Goal: Obtain resource: Download file/media

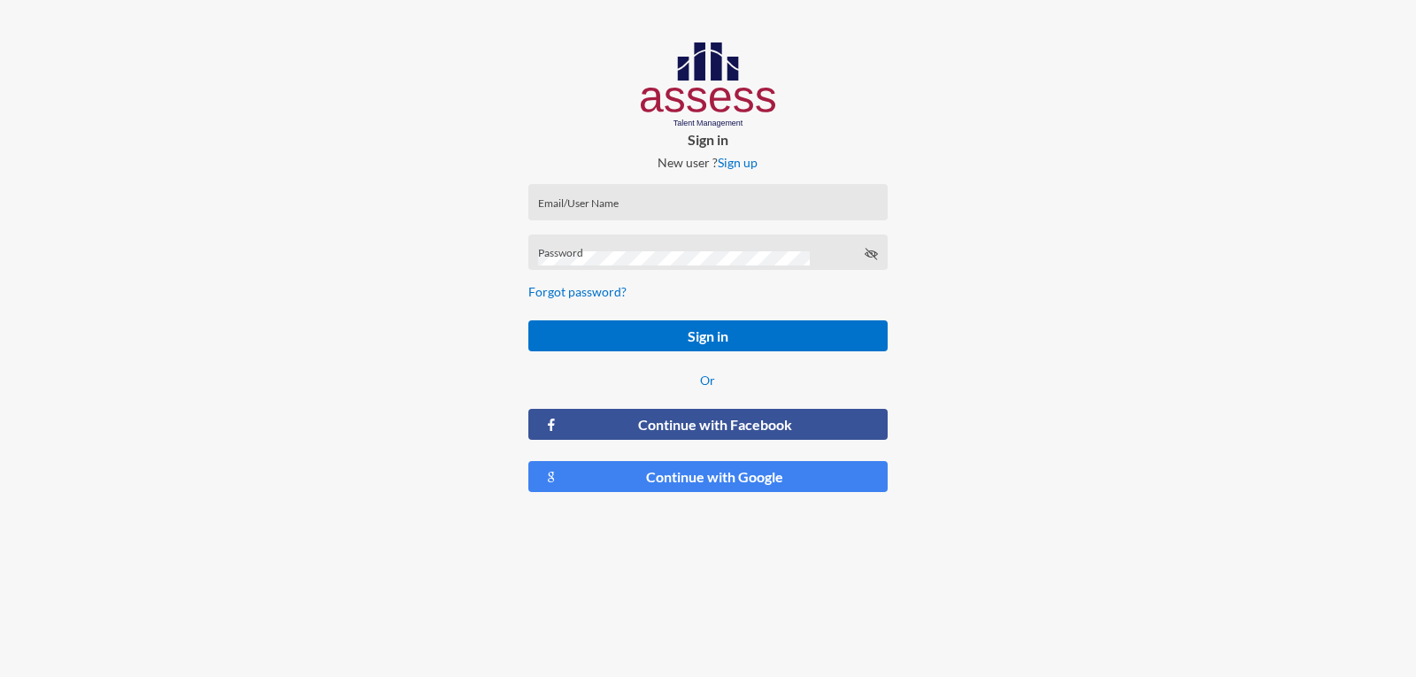
click at [609, 212] on input "Email/User Name" at bounding box center [708, 208] width 340 height 14
type input "1"
type input "a1234"
click at [528, 320] on button "Sign in" at bounding box center [707, 335] width 358 height 31
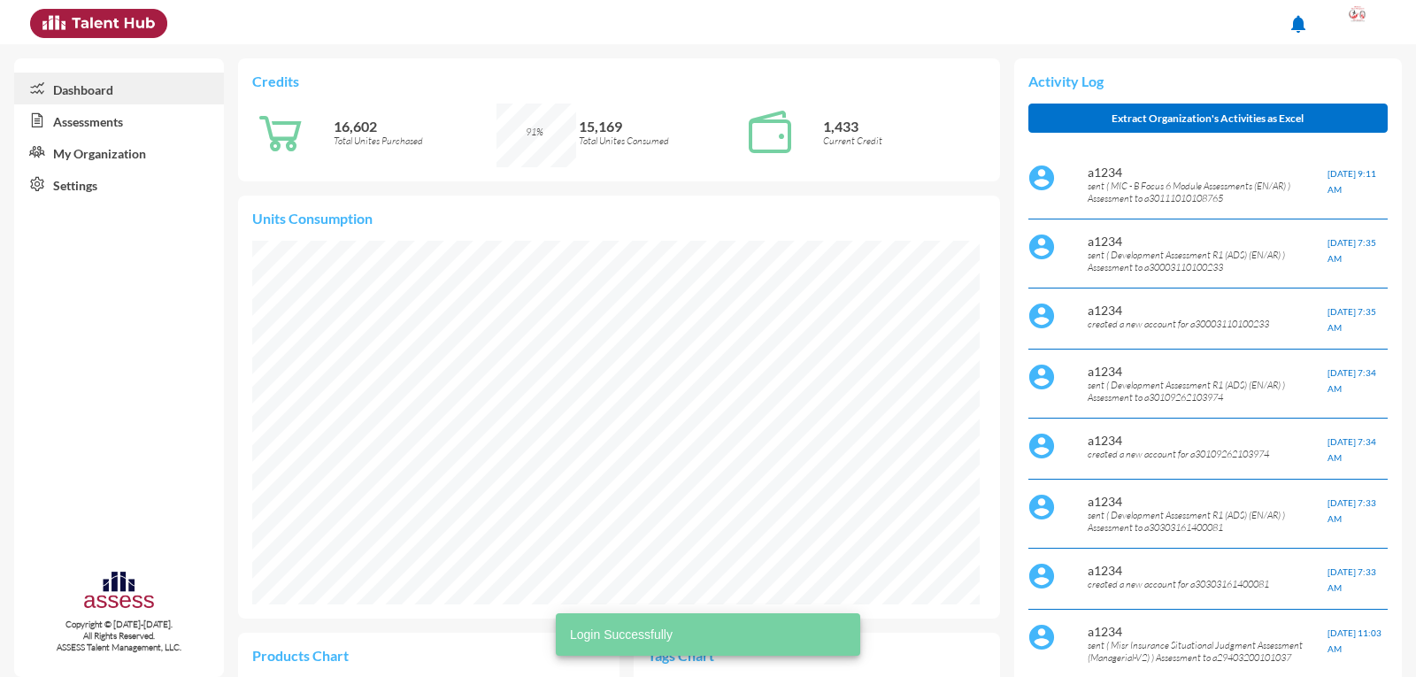
scroll to position [364, 727]
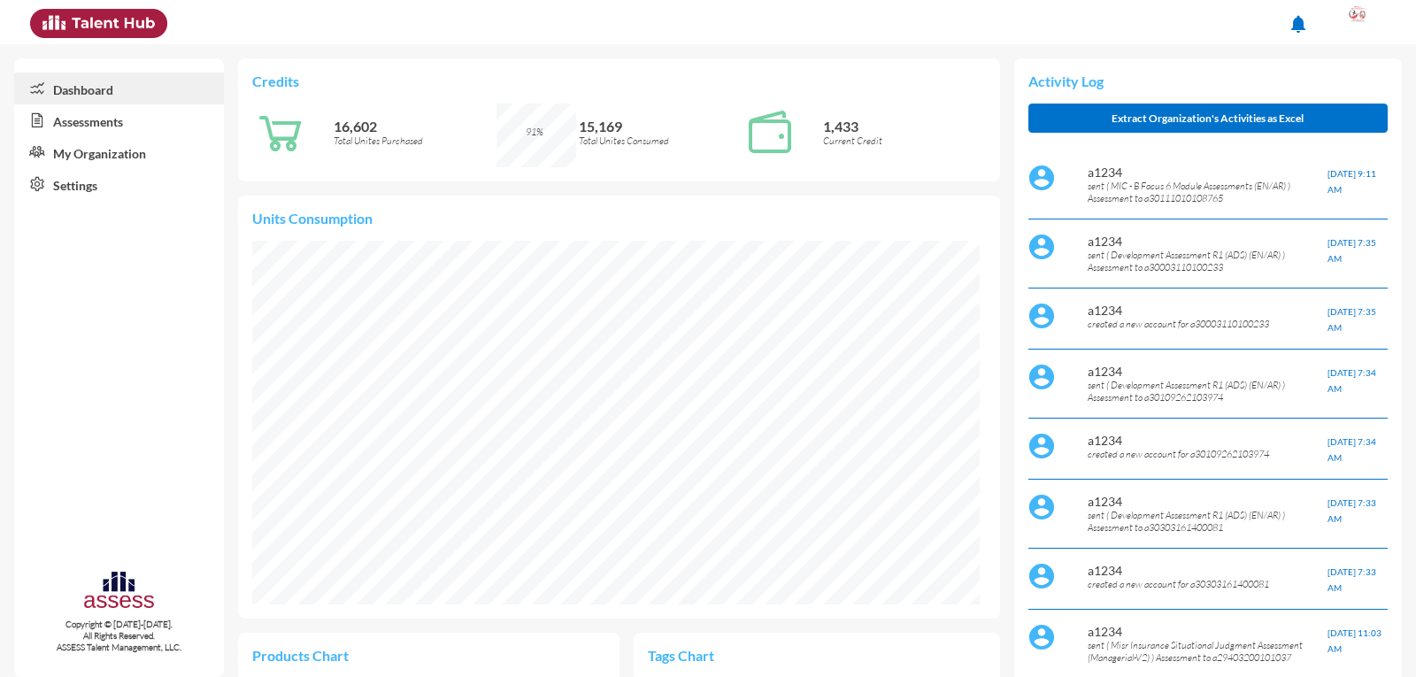
click at [126, 130] on link "Assessments" at bounding box center [119, 120] width 210 height 32
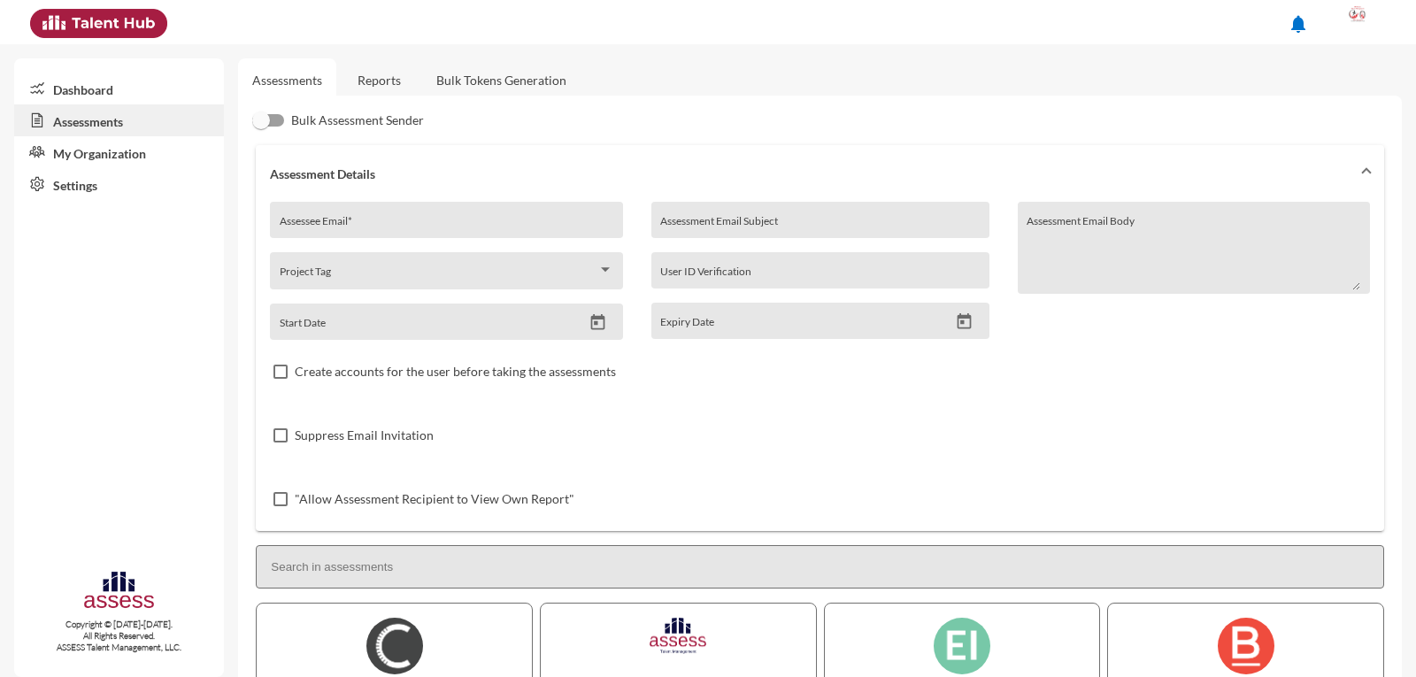
click at [376, 81] on link "Reports" at bounding box center [379, 79] width 72 height 43
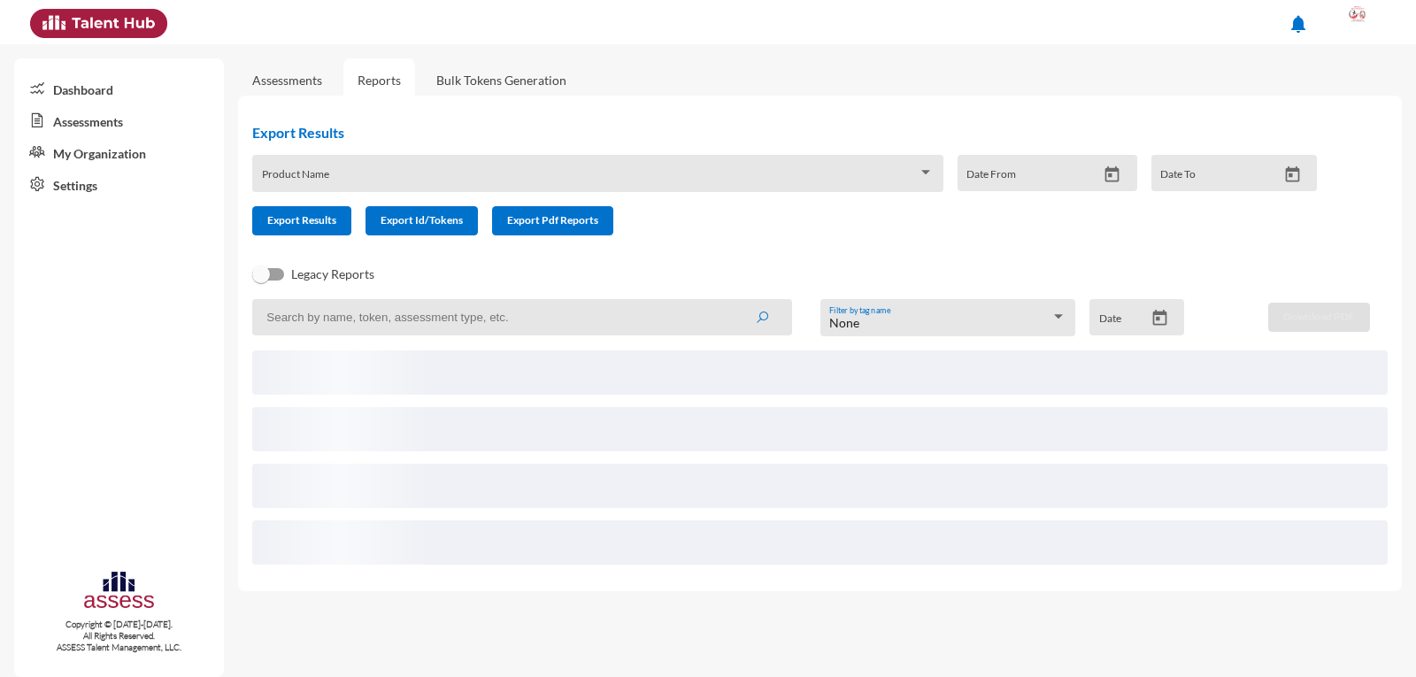
click at [353, 319] on input at bounding box center [521, 317] width 539 height 36
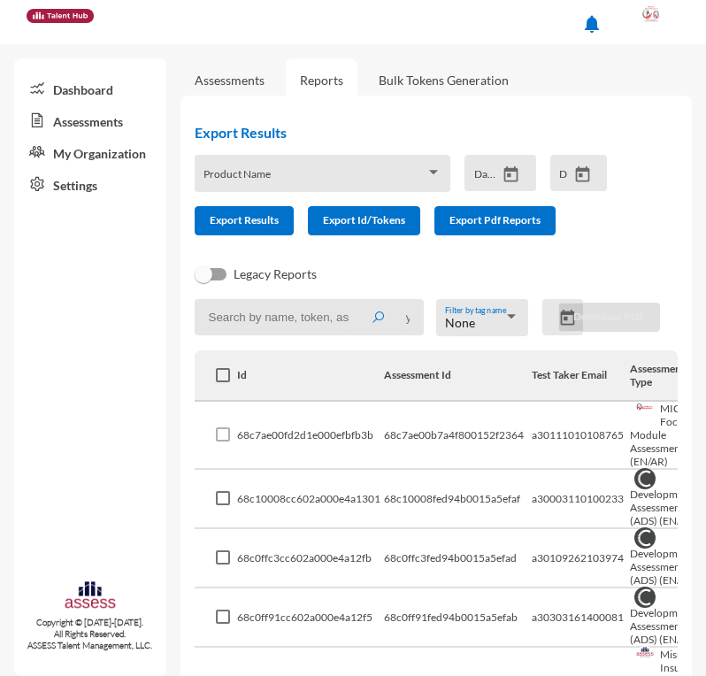
click at [301, 322] on input at bounding box center [310, 317] width 230 height 36
click at [350, 301] on button "submit" at bounding box center [378, 317] width 57 height 32
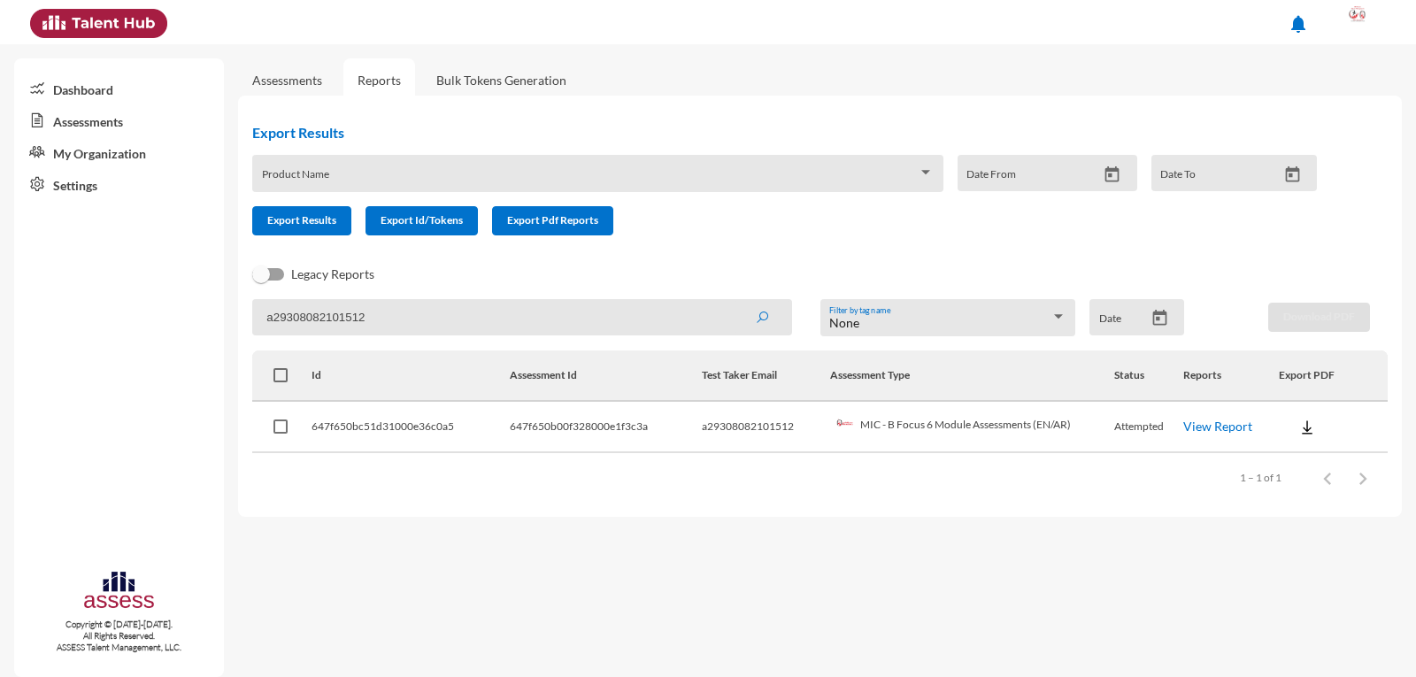
click at [1298, 433] on img at bounding box center [1307, 428] width 18 height 18
click at [1227, 432] on div at bounding box center [708, 338] width 1416 height 677
click at [1225, 427] on link "View Report" at bounding box center [1217, 426] width 69 height 15
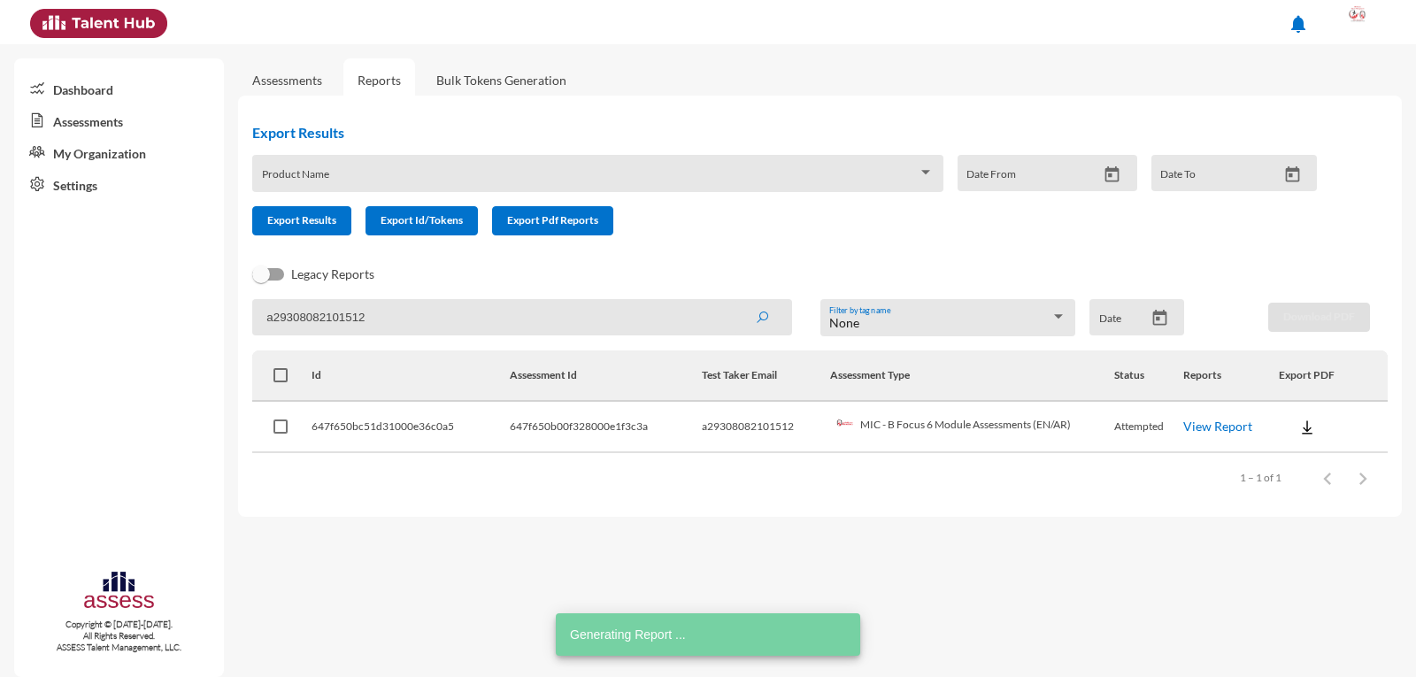
click at [384, 297] on div "Legacy Reports" at bounding box center [805, 281] width 1135 height 35
drag, startPoint x: 377, startPoint y: 318, endPoint x: 273, endPoint y: 317, distance: 103.5
click at [273, 317] on input "a29308082101512" at bounding box center [521, 317] width 539 height 36
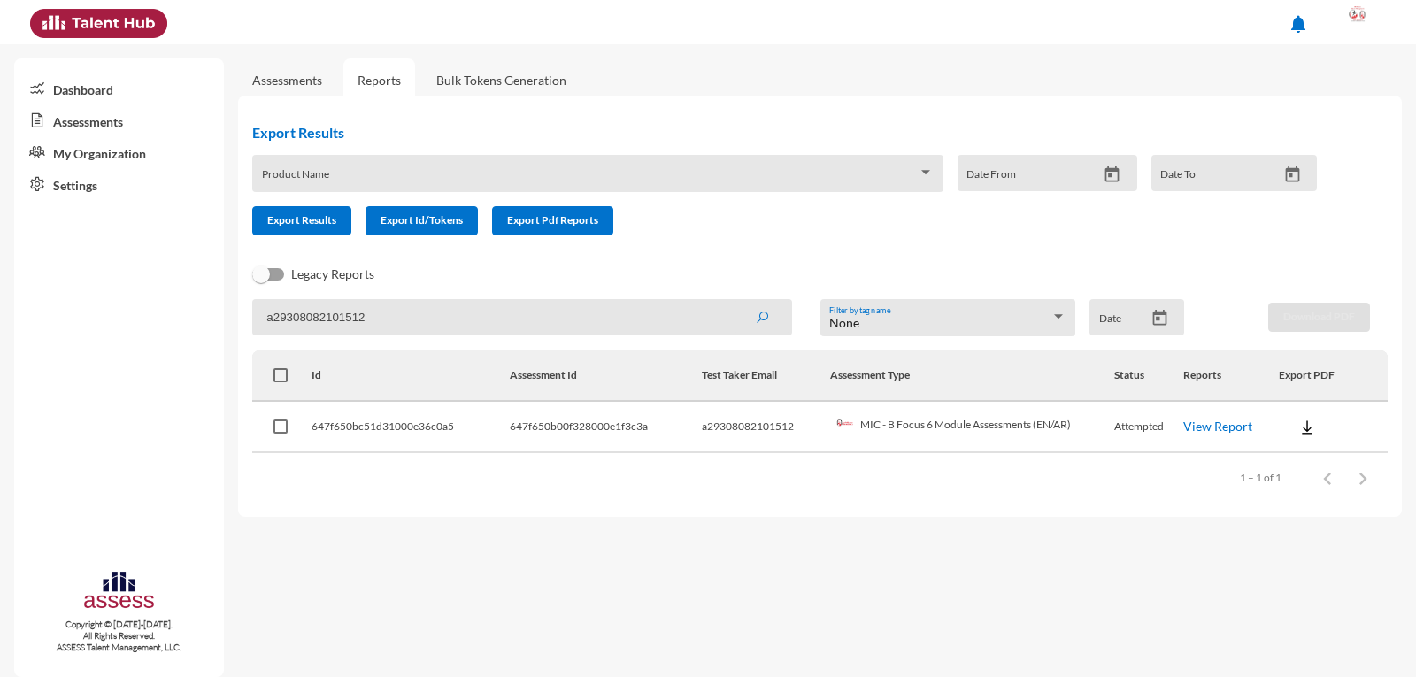
paste input "701010108648"
type input "a29701010108648"
click at [734, 301] on button "submit" at bounding box center [762, 317] width 57 height 32
click at [1214, 427] on link "View Report" at bounding box center [1219, 426] width 69 height 15
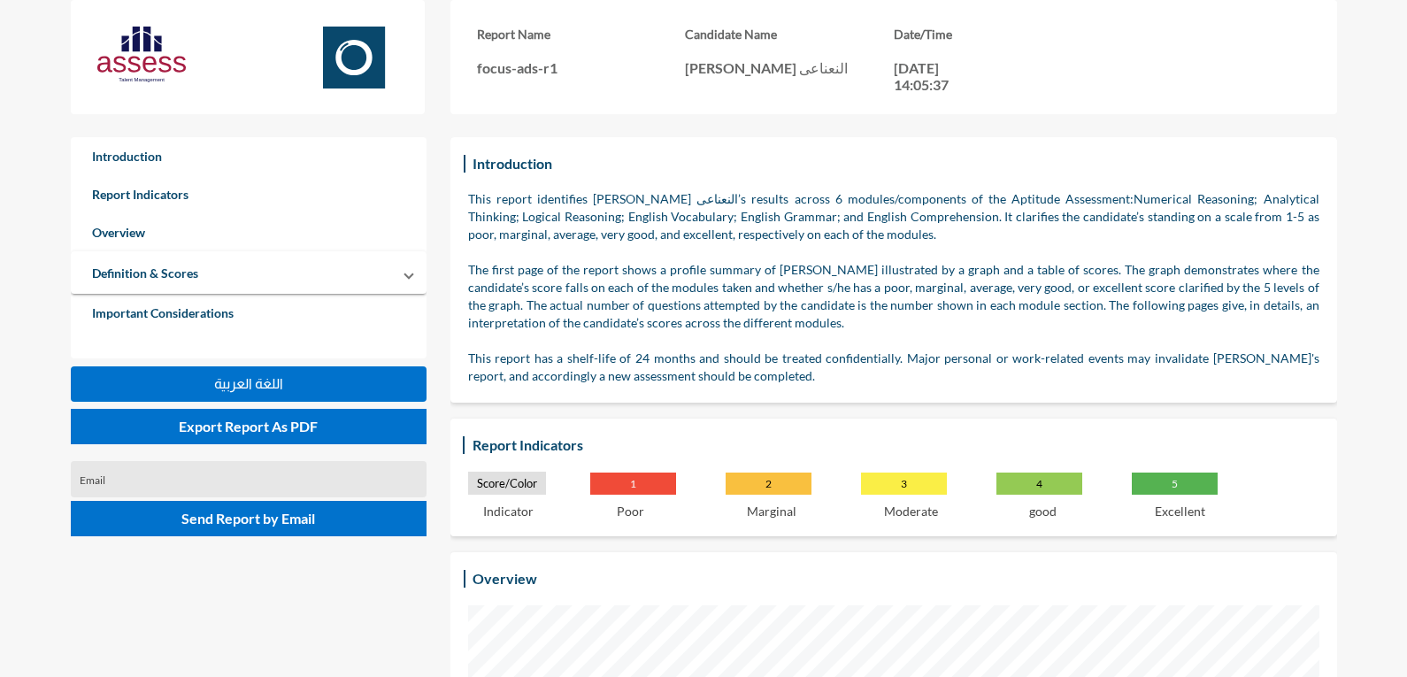
click at [1143, 191] on p "This report identifies [PERSON_NAME] النعناعى’s results across 6 modules/compon…" at bounding box center [893, 216] width 851 height 53
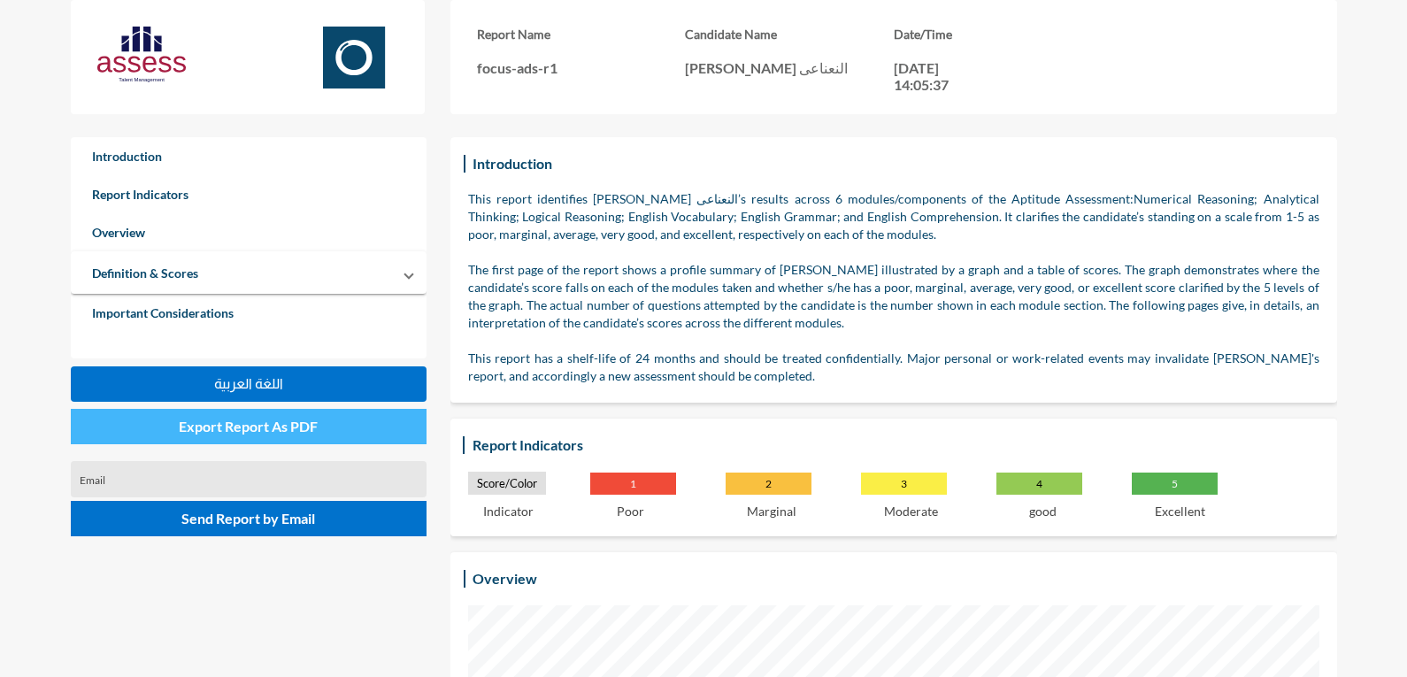
click at [283, 420] on span "Export Report As PDF" at bounding box center [248, 426] width 139 height 17
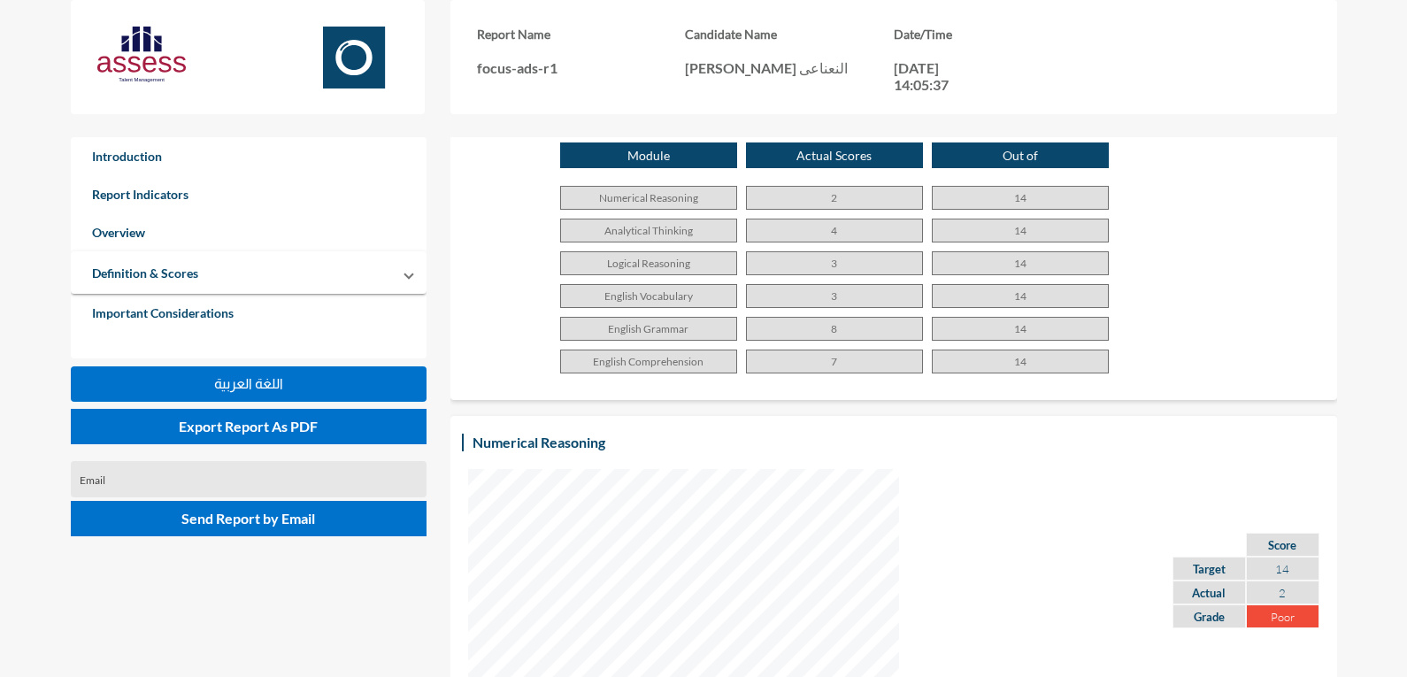
scroll to position [973, 0]
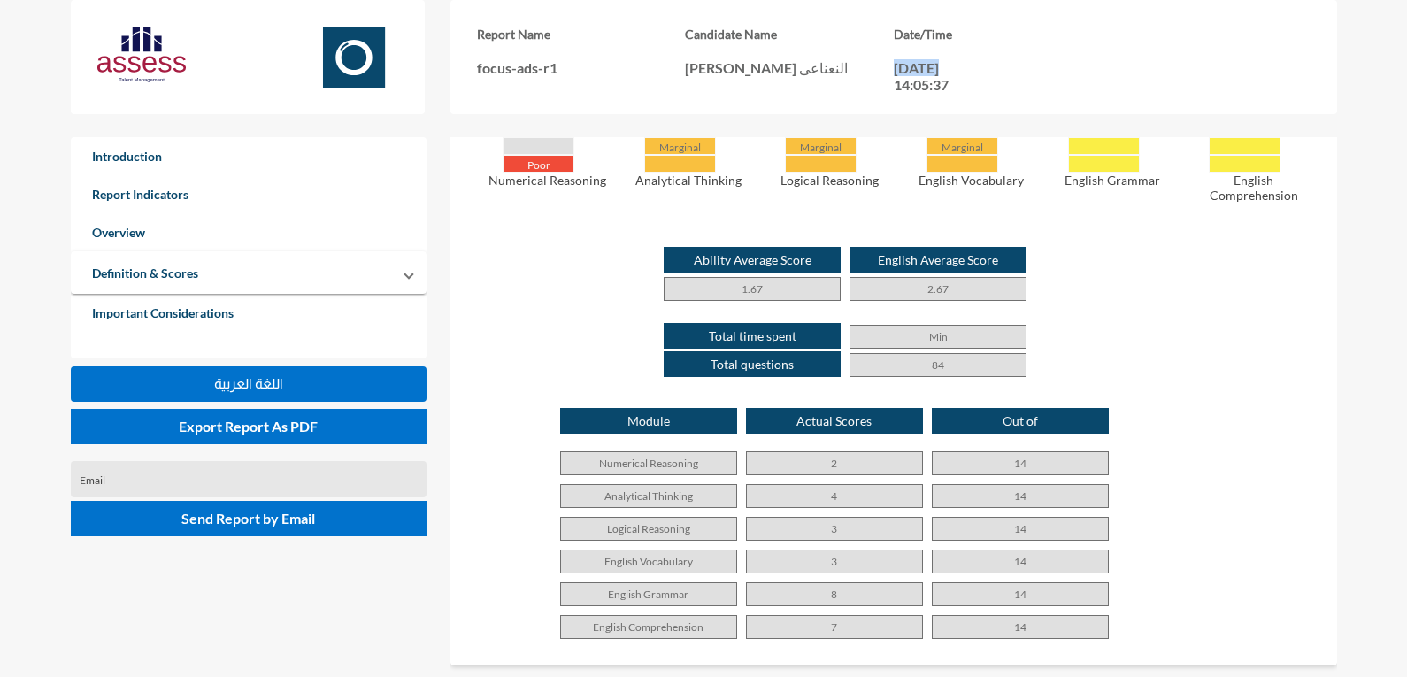
drag, startPoint x: 896, startPoint y: 67, endPoint x: 935, endPoint y: 59, distance: 39.7
click at [935, 59] on p "[DATE] 14:05:37" at bounding box center [934, 76] width 80 height 34
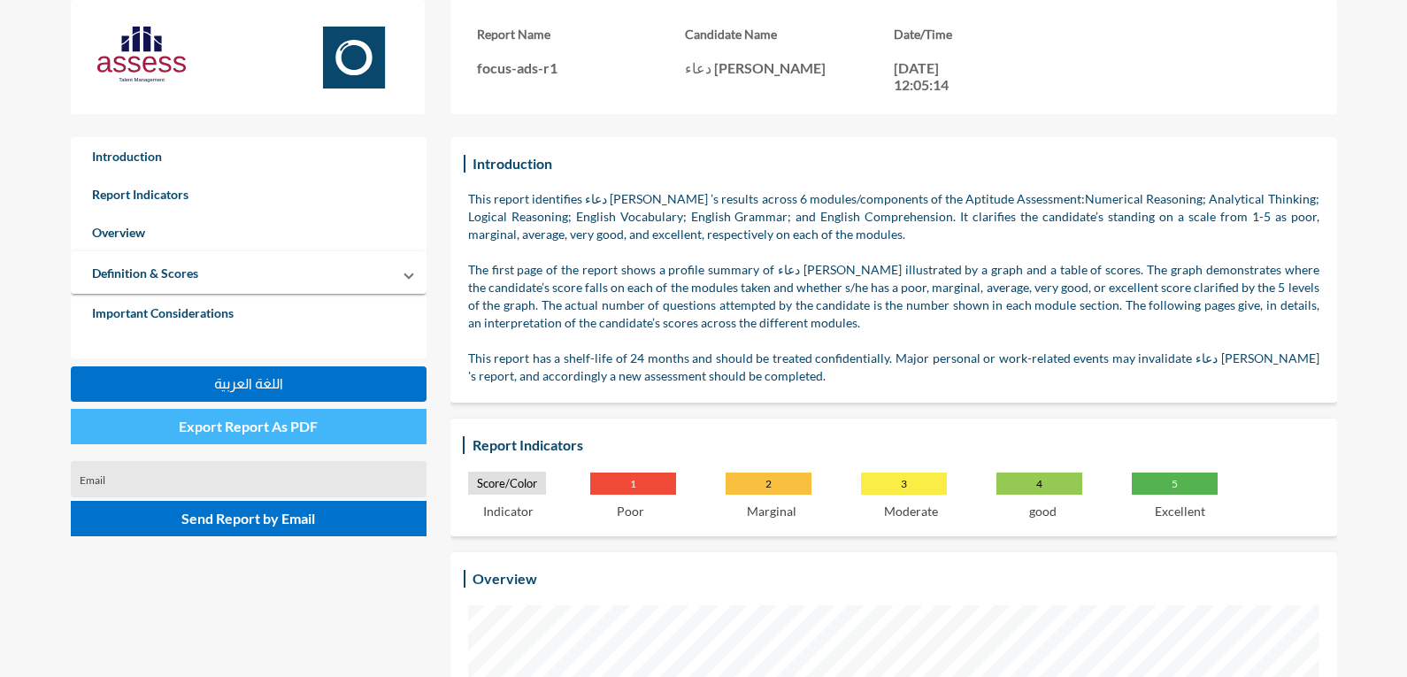
click at [264, 423] on span "Export Report As PDF" at bounding box center [248, 426] width 139 height 17
